Goal: Navigation & Orientation: Find specific page/section

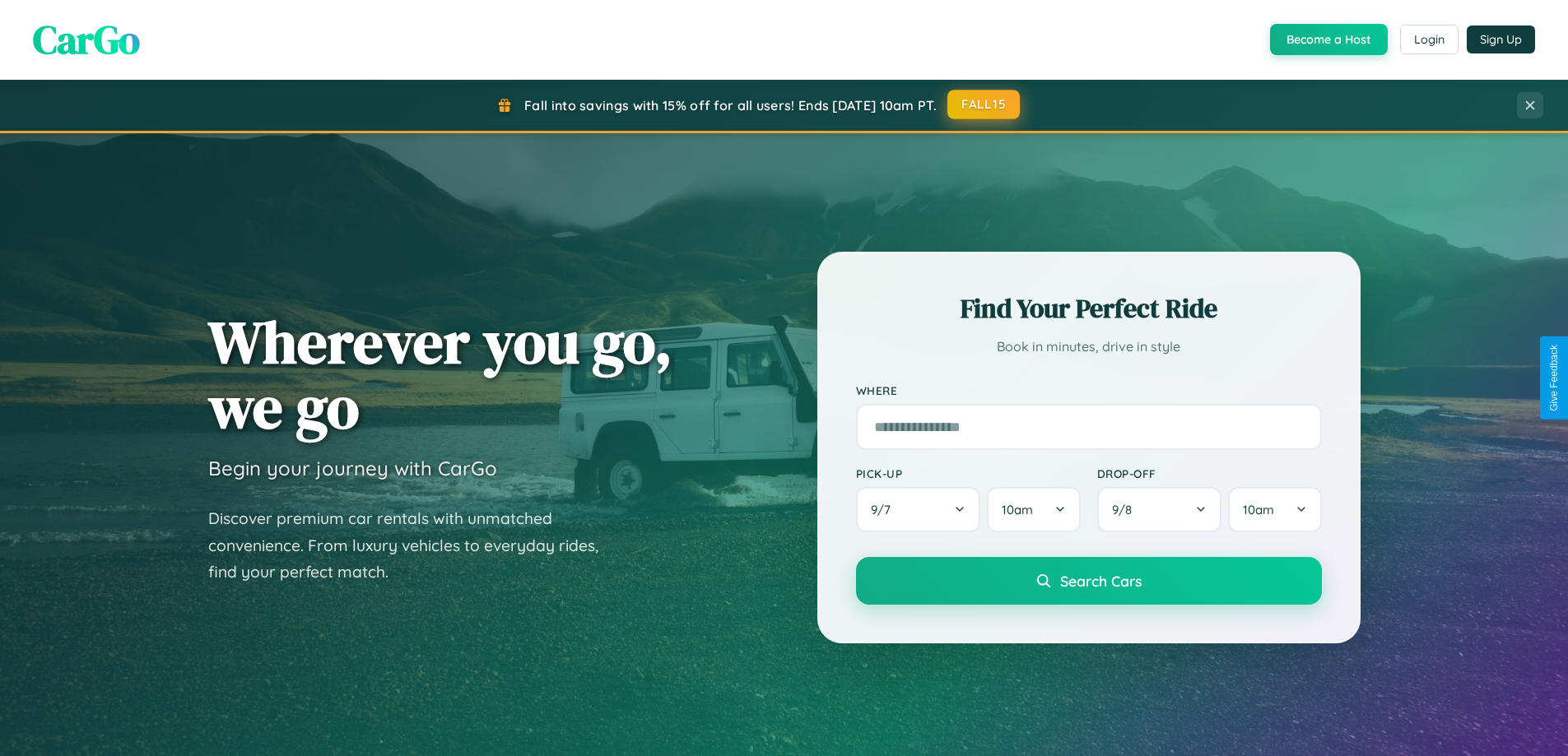
click at [984, 105] on button "FALL15" at bounding box center [983, 104] width 73 height 29
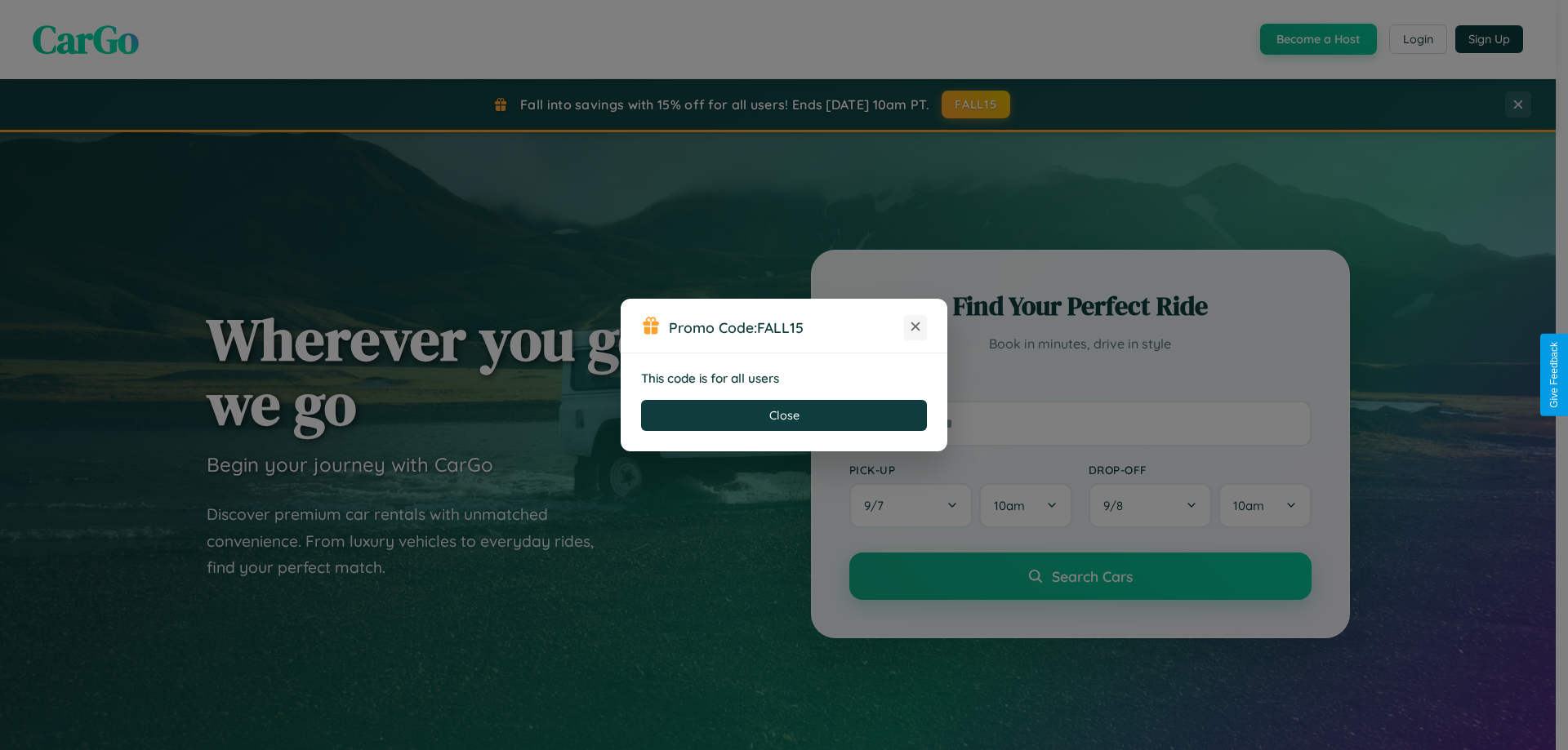
click at [916, 327] on icon at bounding box center [916, 327] width 17 height 17
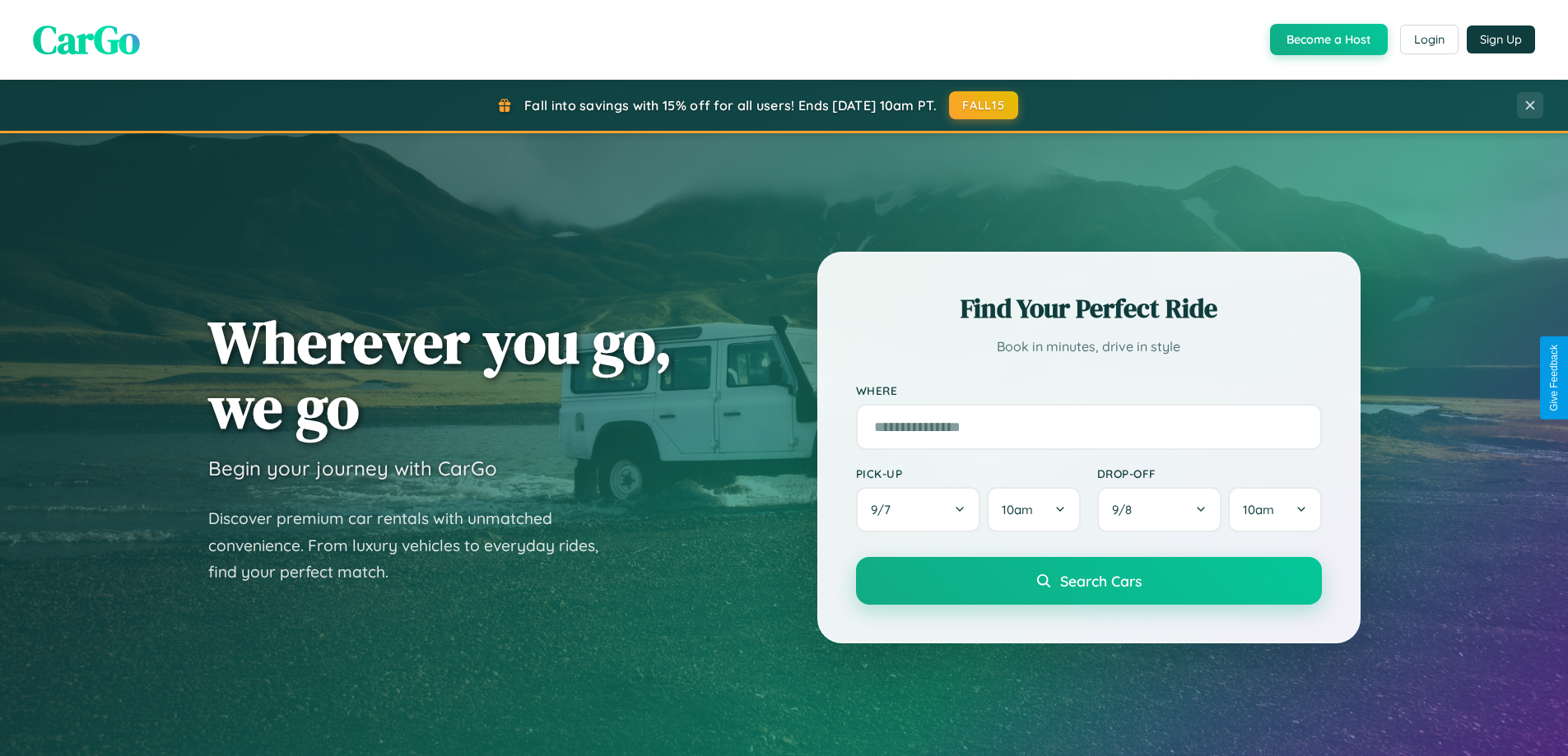
scroll to position [1132, 0]
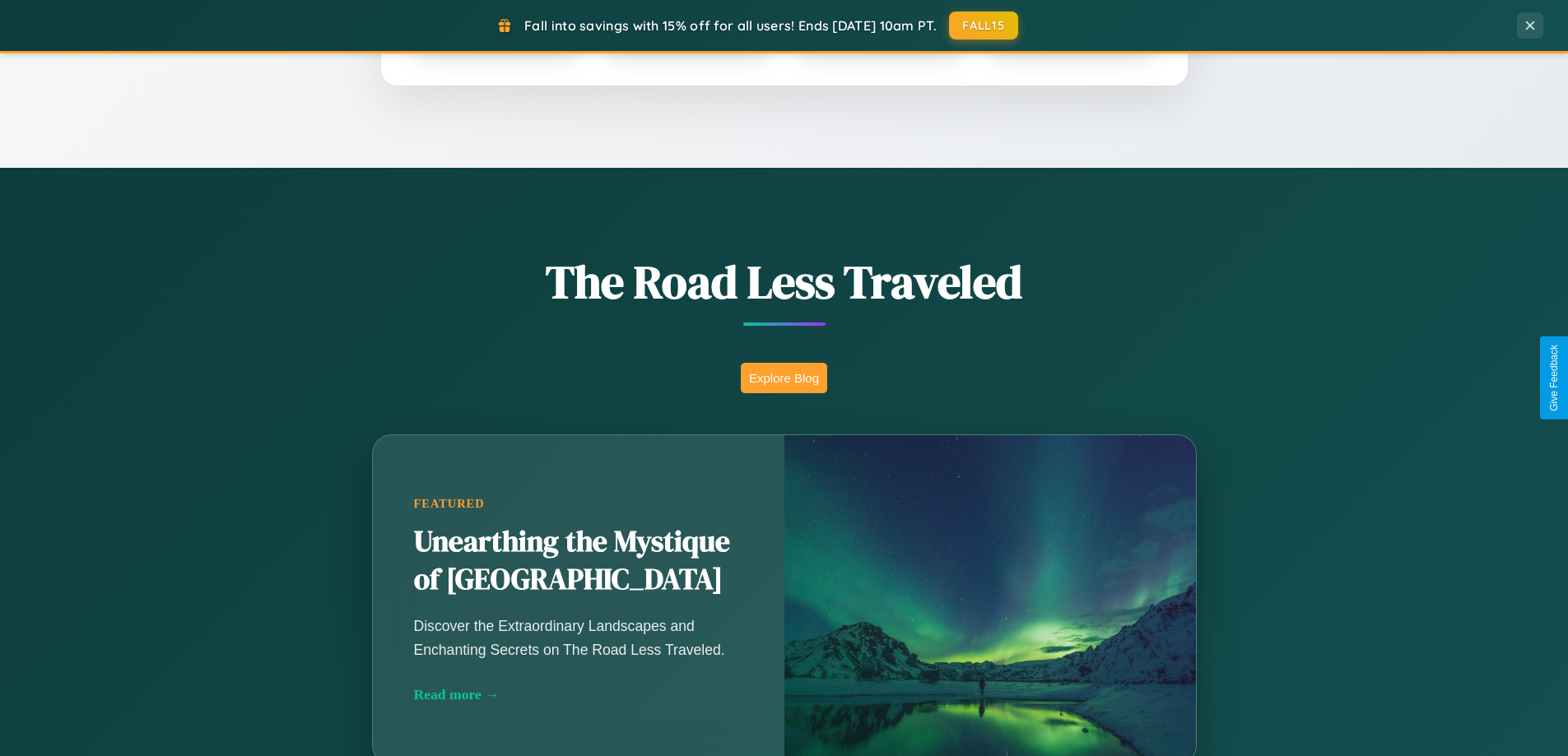
click at [783, 378] on button "Explore Blog" at bounding box center [783, 378] width 86 height 30
